Goal: Information Seeking & Learning: Find specific page/section

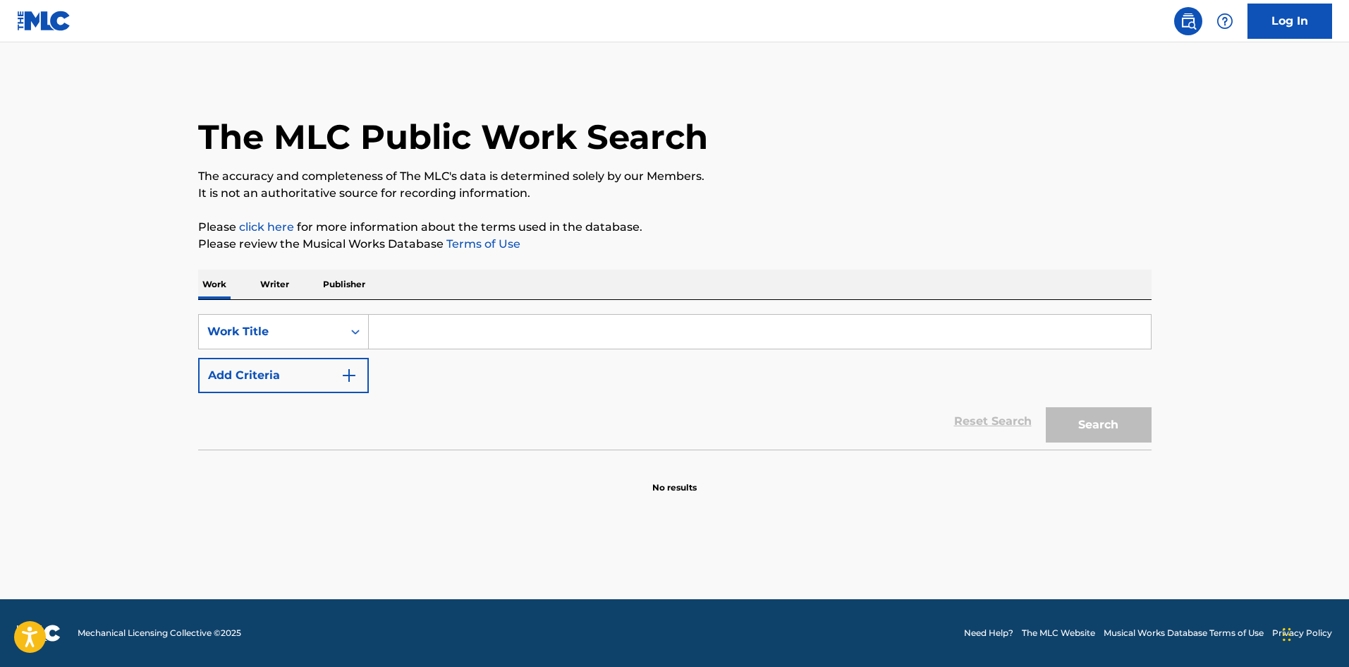
click at [420, 328] on input "Search Form" at bounding box center [760, 332] width 782 height 34
click at [284, 284] on p "Writer" at bounding box center [274, 284] width 37 height 30
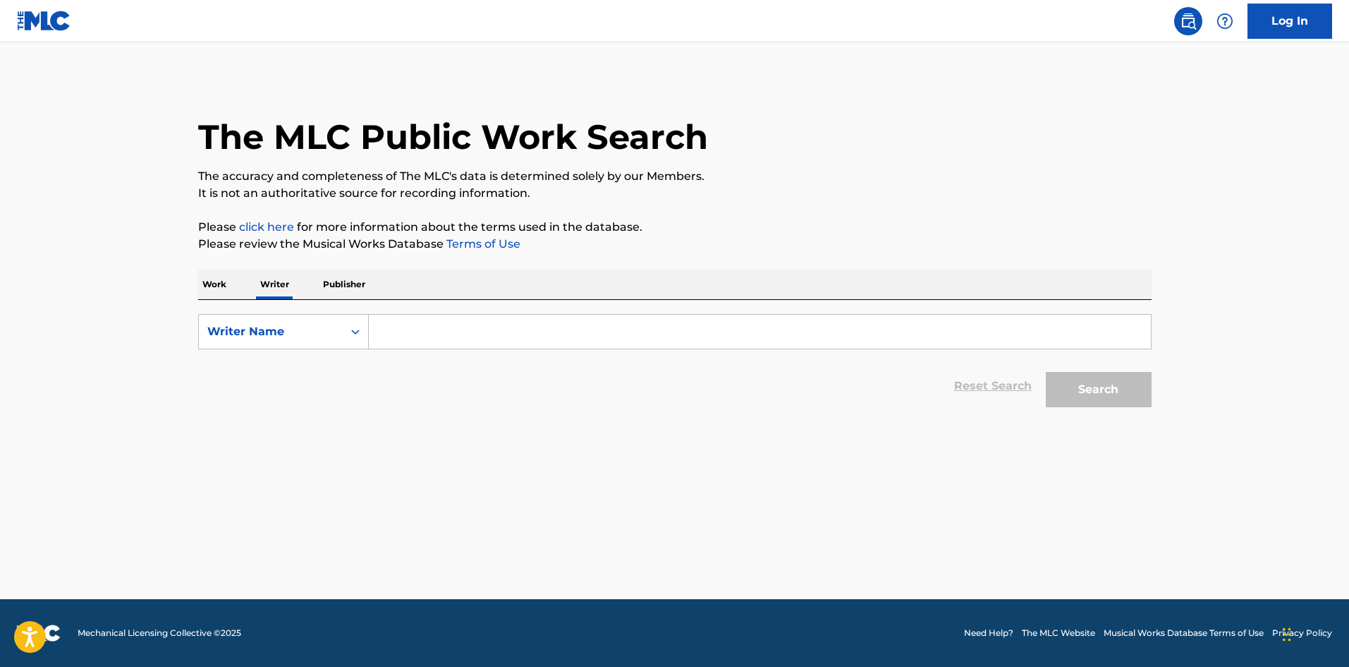
click at [517, 327] on input "Search Form" at bounding box center [760, 332] width 782 height 34
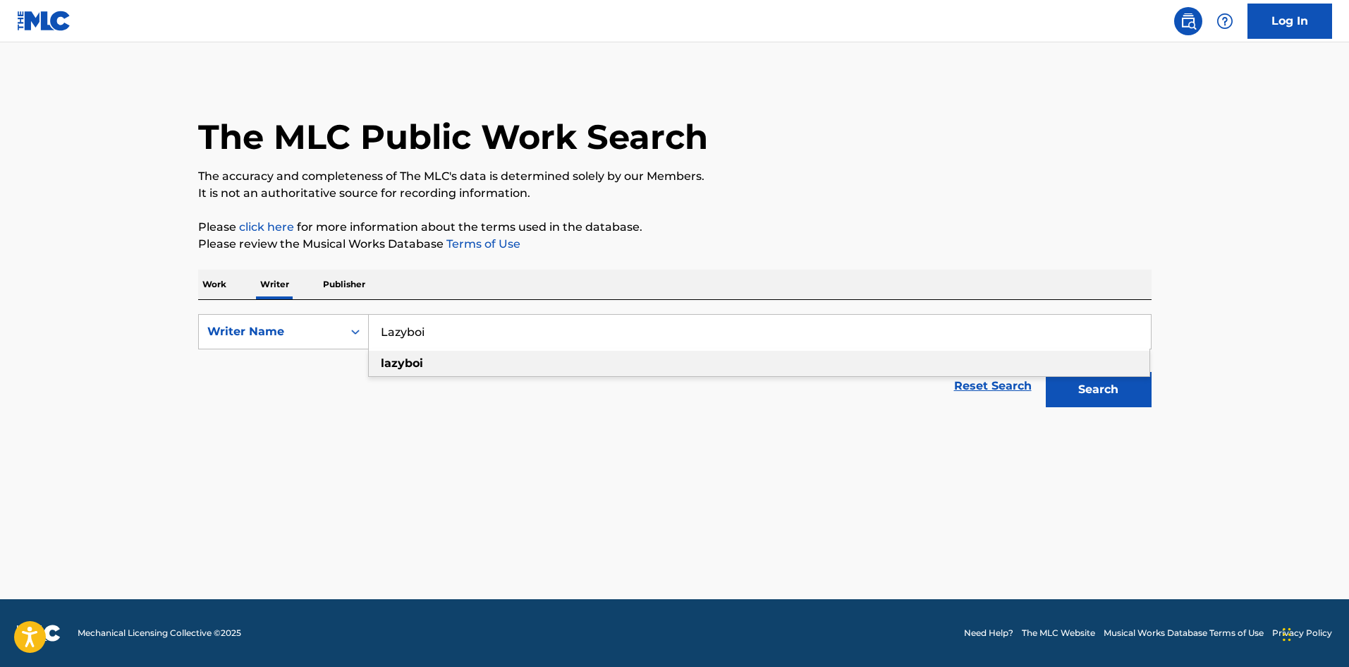
click at [504, 366] on div "lazyboi" at bounding box center [759, 363] width 781 height 25
type input "lazyboi"
click at [1106, 389] on button "Search" at bounding box center [1099, 389] width 106 height 35
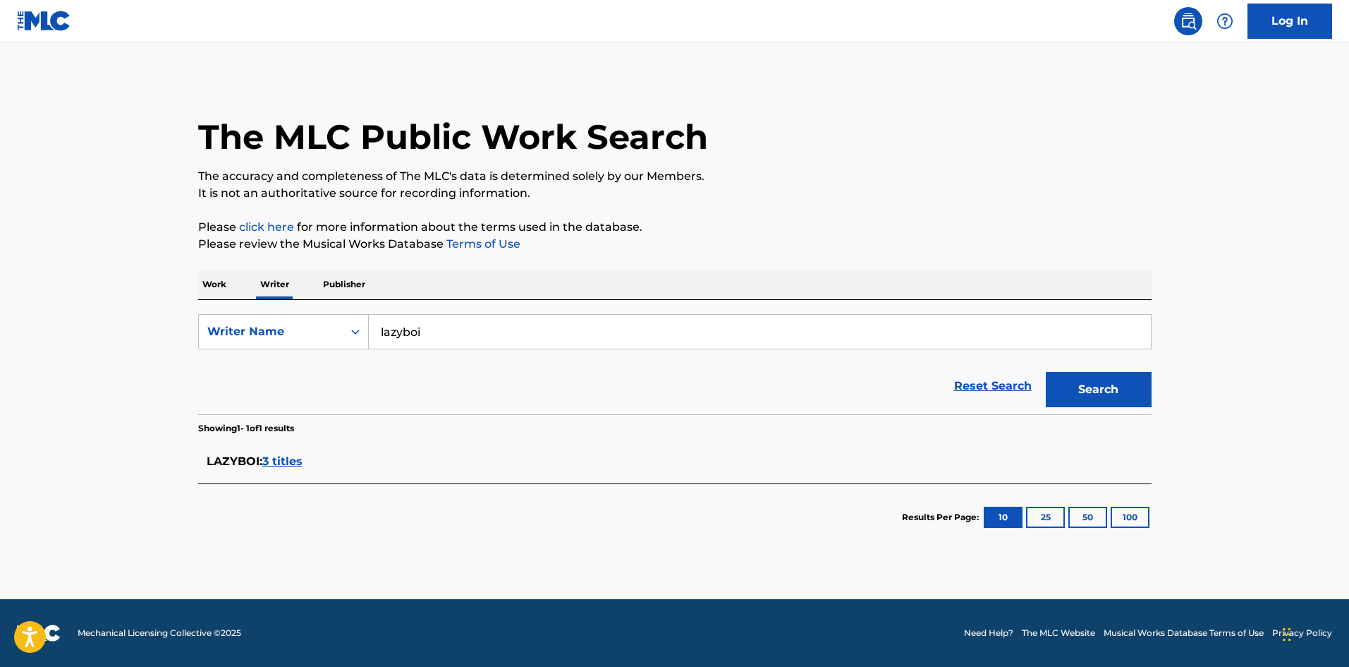
click at [285, 462] on span "3 titles" at bounding box center [282, 460] width 40 height 13
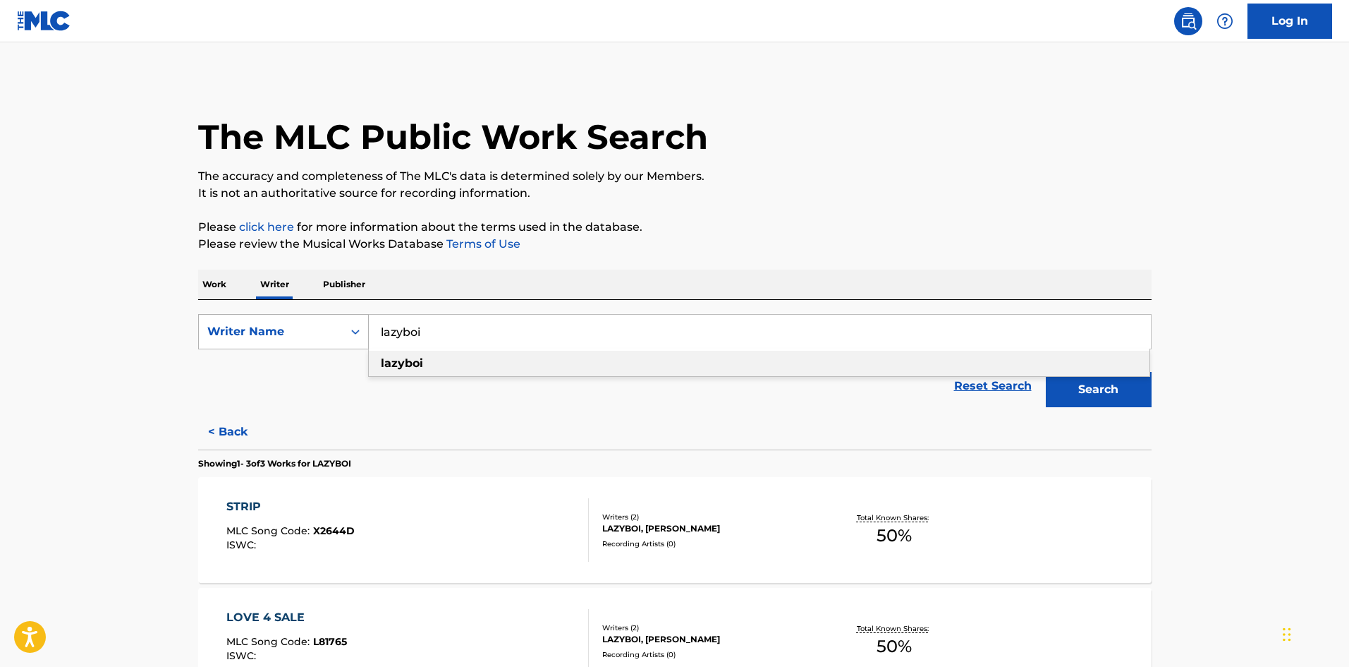
drag, startPoint x: 473, startPoint y: 328, endPoint x: 360, endPoint y: 336, distance: 113.8
click at [360, 336] on div "SearchWithCriteria7e89a5ca-8dfe-4803-a16a-2e9e43469a38 Writer Name lazyboi lazy…" at bounding box center [675, 331] width 954 height 35
click at [338, 286] on p "Publisher" at bounding box center [344, 284] width 51 height 30
